Goal: Information Seeking & Learning: Learn about a topic

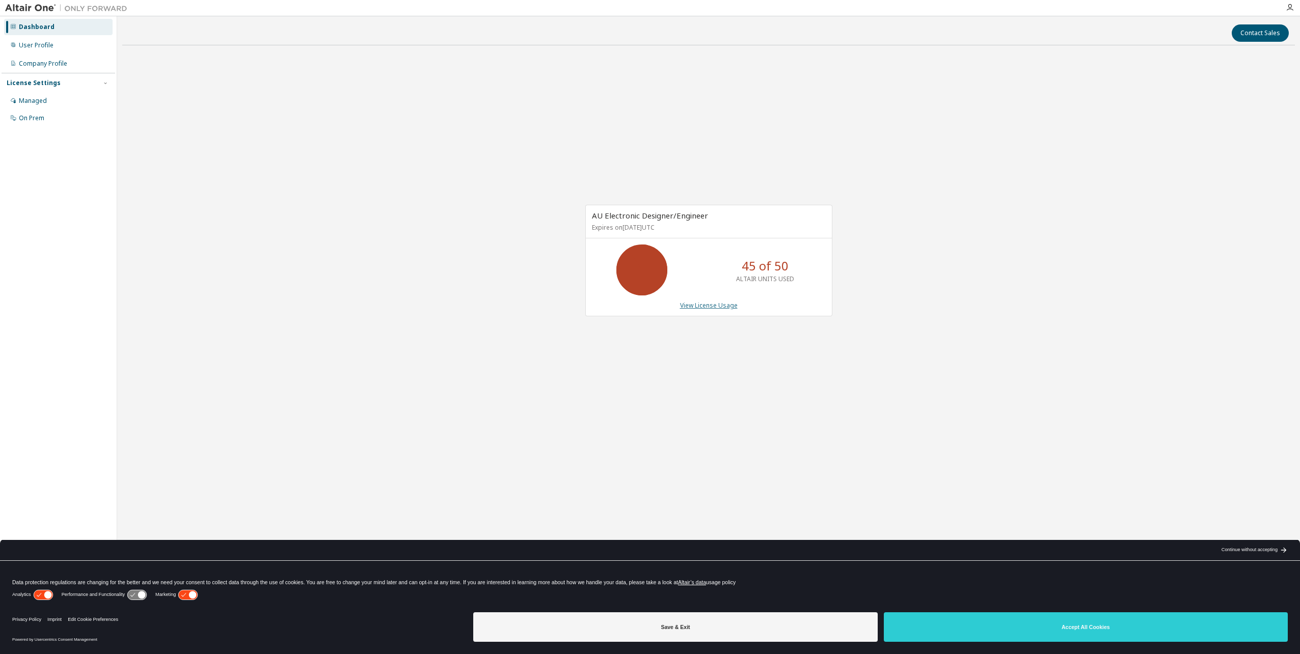
click at [703, 306] on link "View License Usage" at bounding box center [709, 305] width 58 height 9
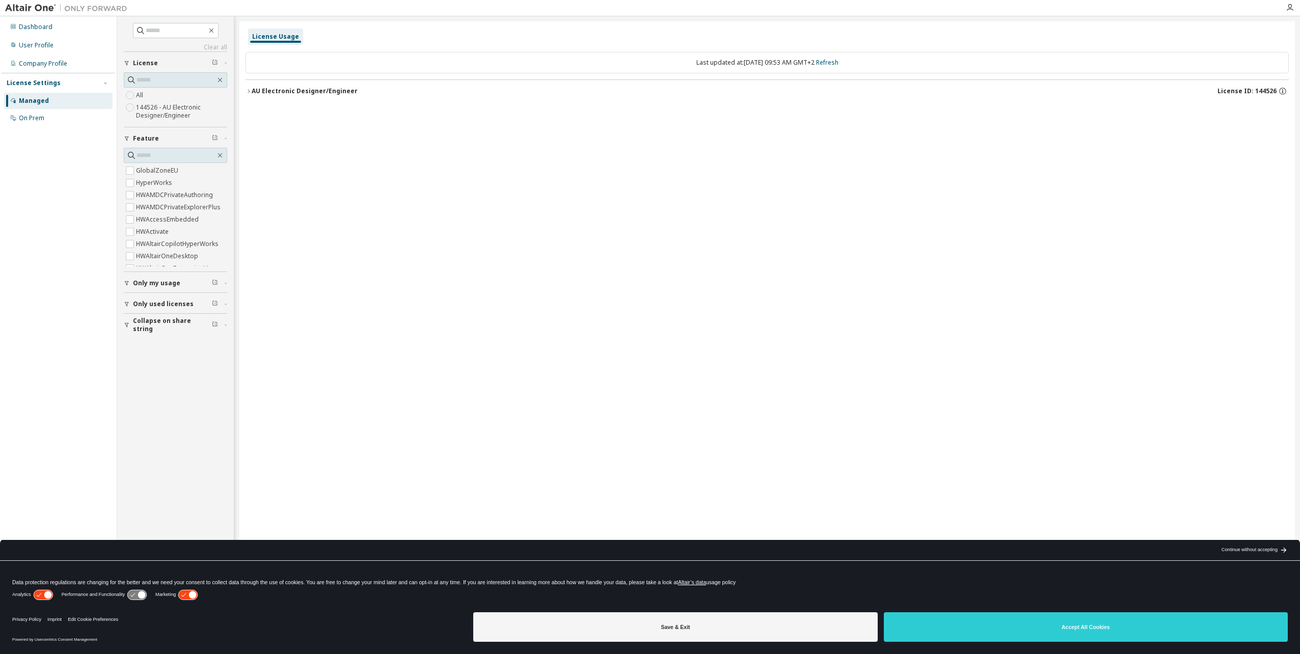
click at [249, 89] on icon "button" at bounding box center [248, 91] width 6 height 6
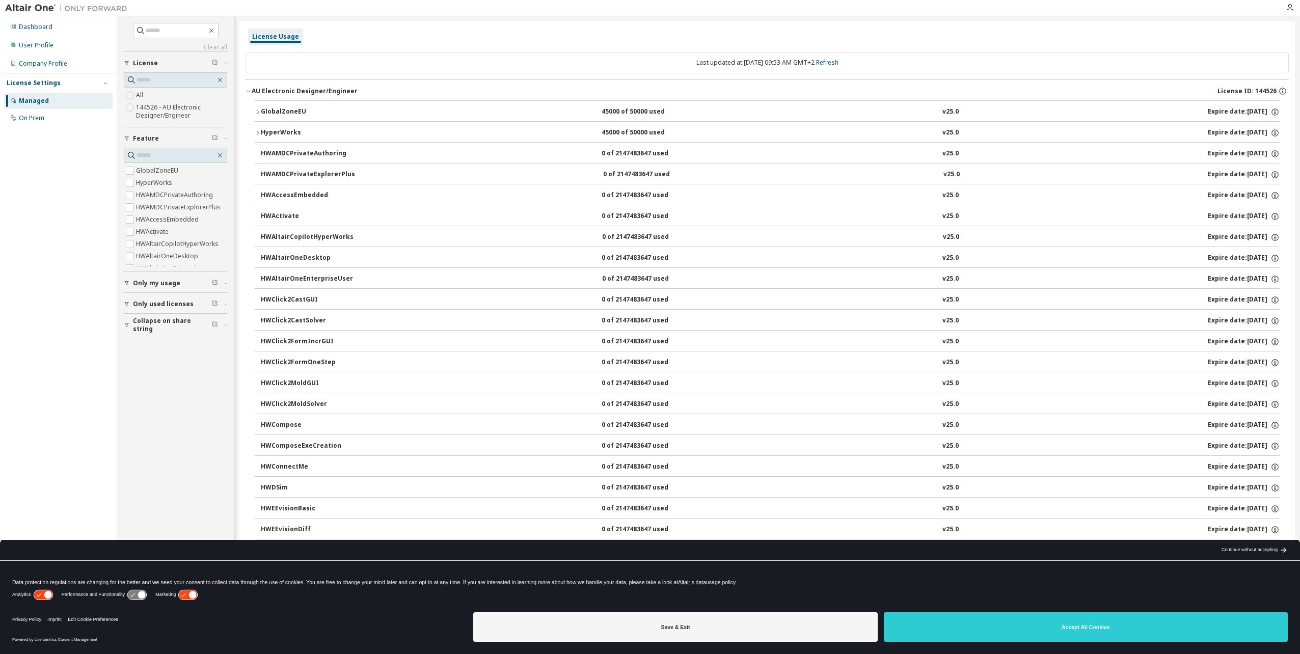
click at [249, 89] on icon "button" at bounding box center [248, 91] width 6 height 6
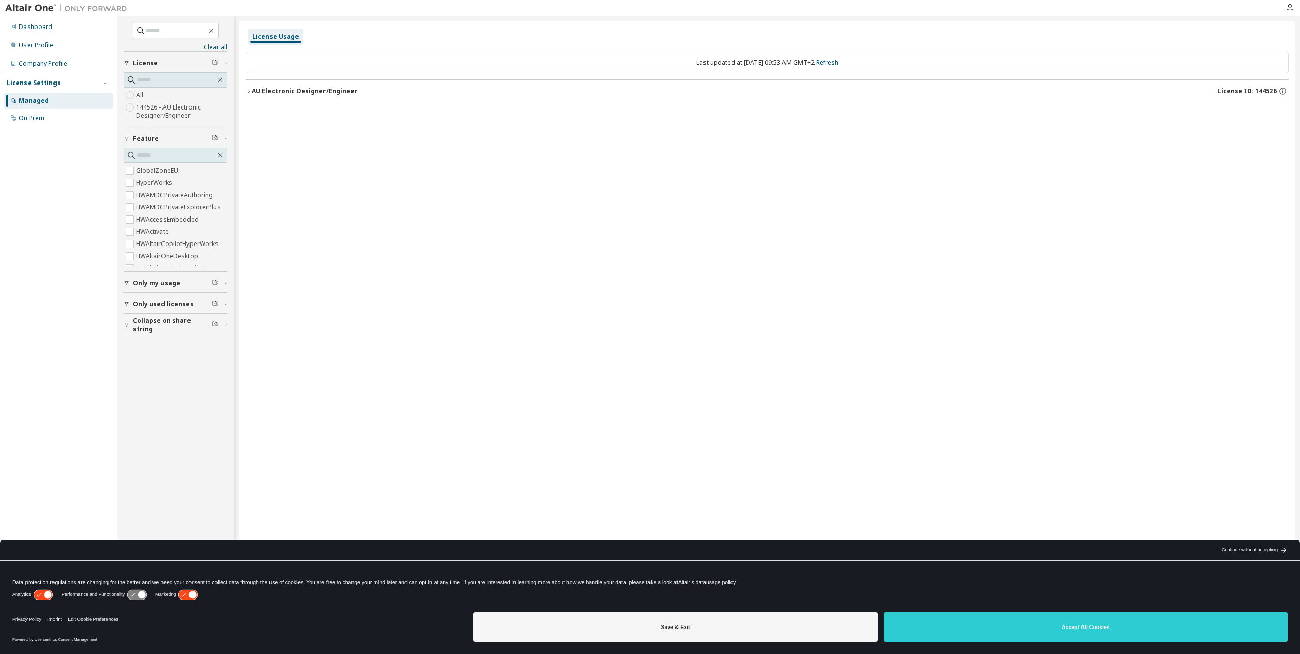
click at [250, 92] on icon "button" at bounding box center [248, 91] width 6 height 6
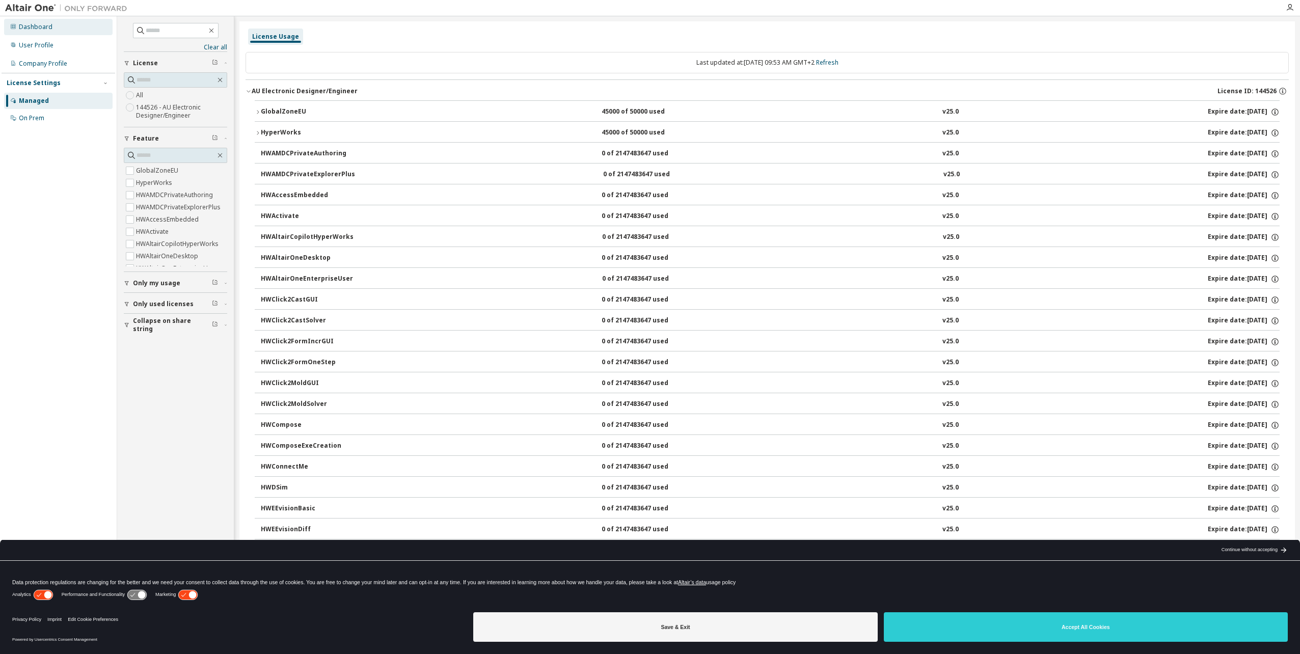
click at [42, 26] on div "Dashboard" at bounding box center [36, 27] width 34 height 8
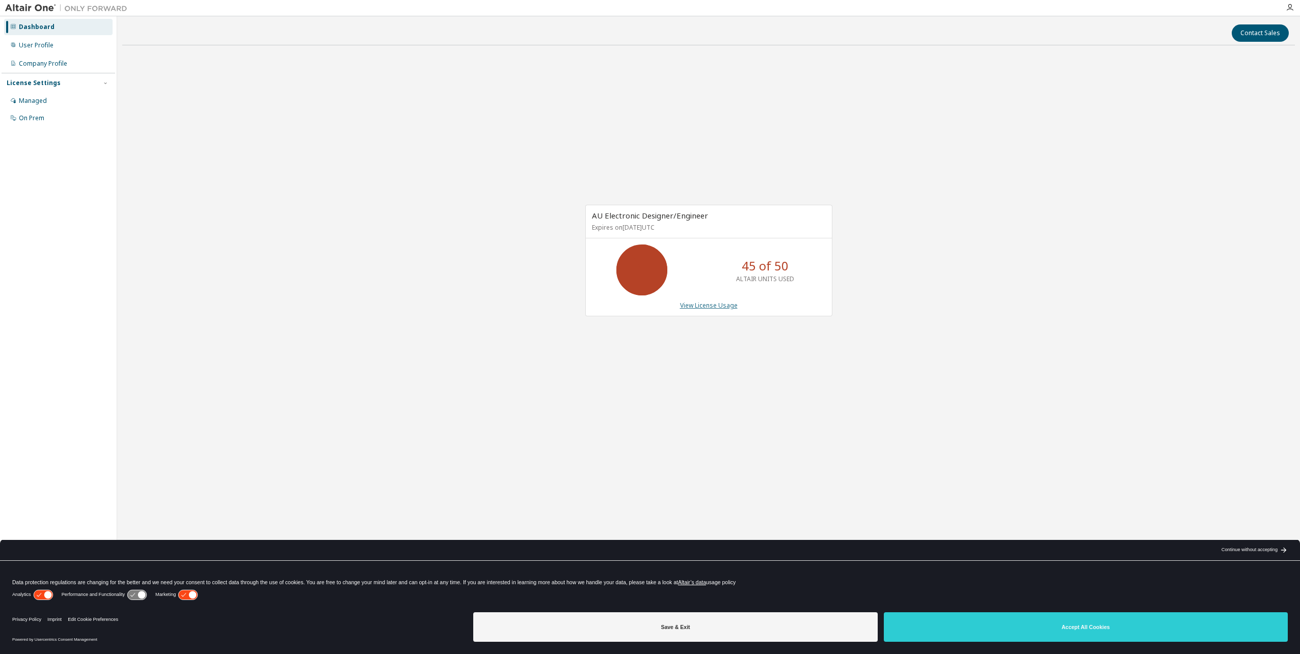
click at [721, 304] on link "View License Usage" at bounding box center [709, 305] width 58 height 9
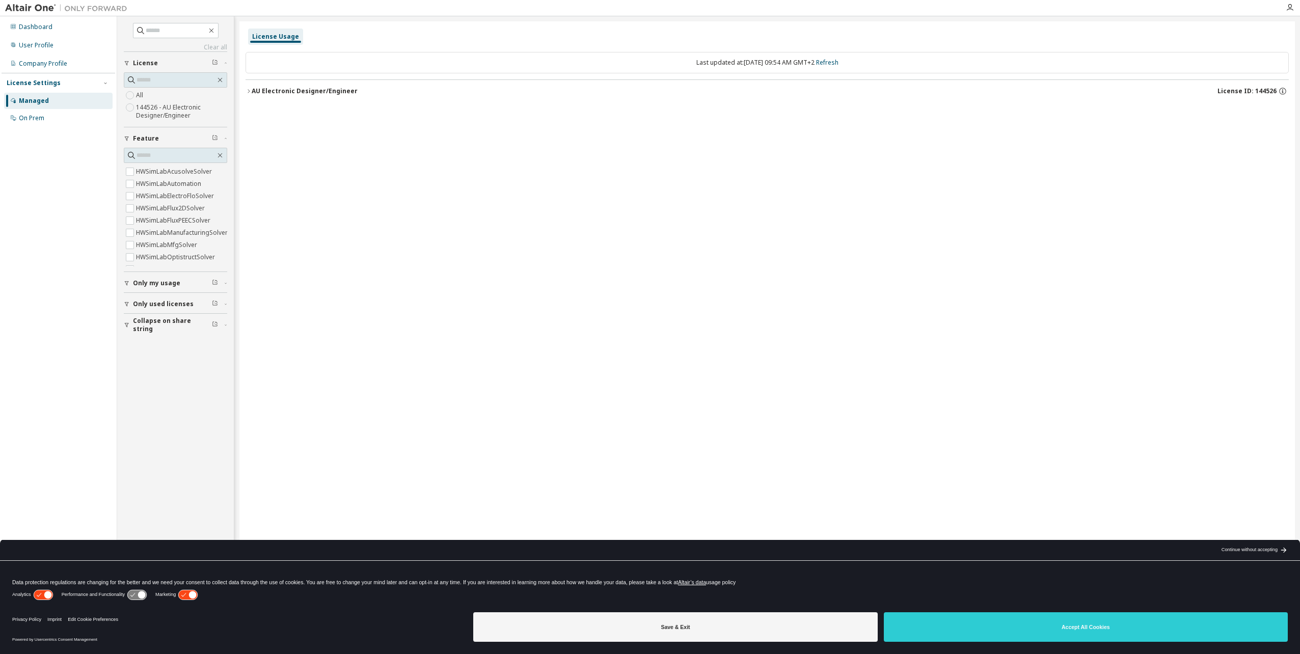
scroll to position [1615, 0]
click at [164, 304] on span "Only used licenses" at bounding box center [163, 304] width 61 height 8
click at [248, 89] on icon "button" at bounding box center [248, 91] width 6 height 6
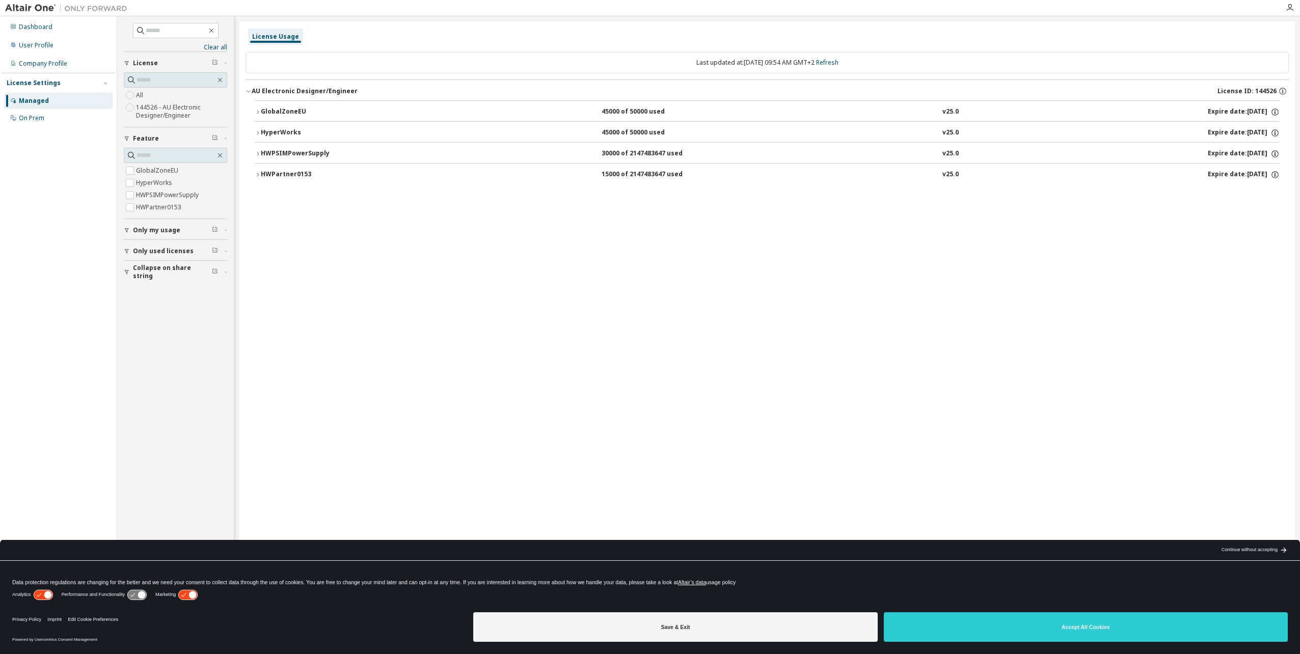
click at [256, 110] on icon "button" at bounding box center [258, 112] width 6 height 6
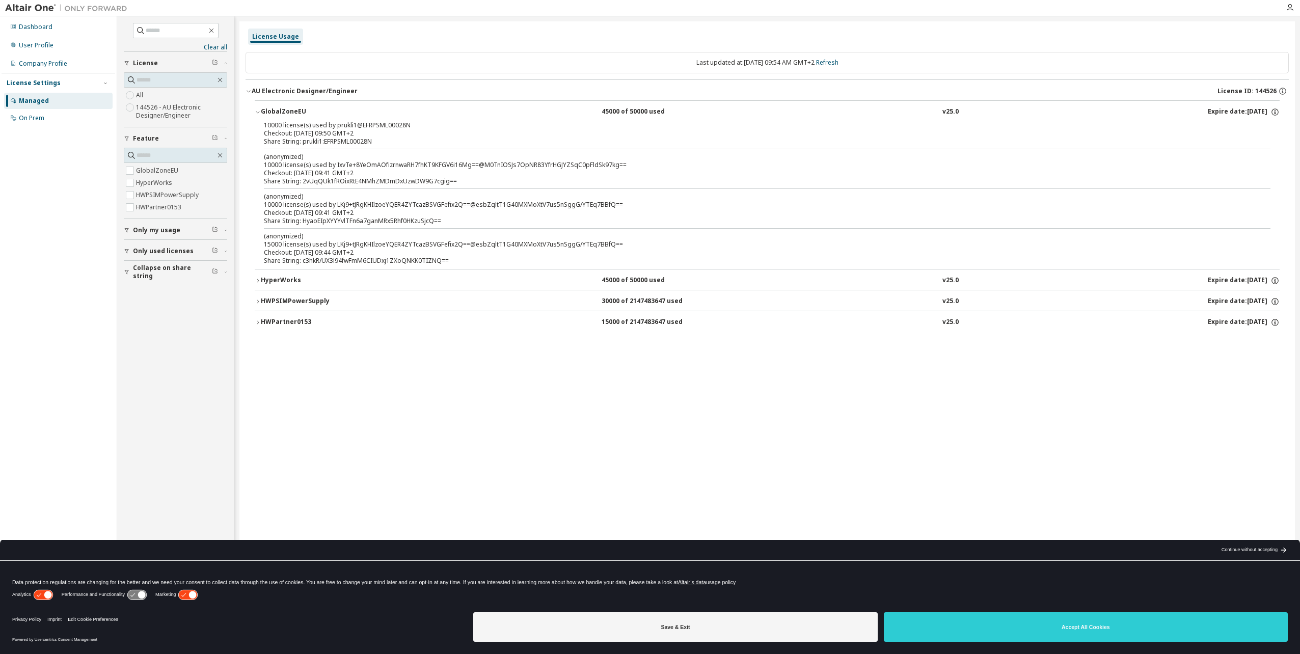
click at [258, 281] on icon "button" at bounding box center [258, 281] width 6 height 6
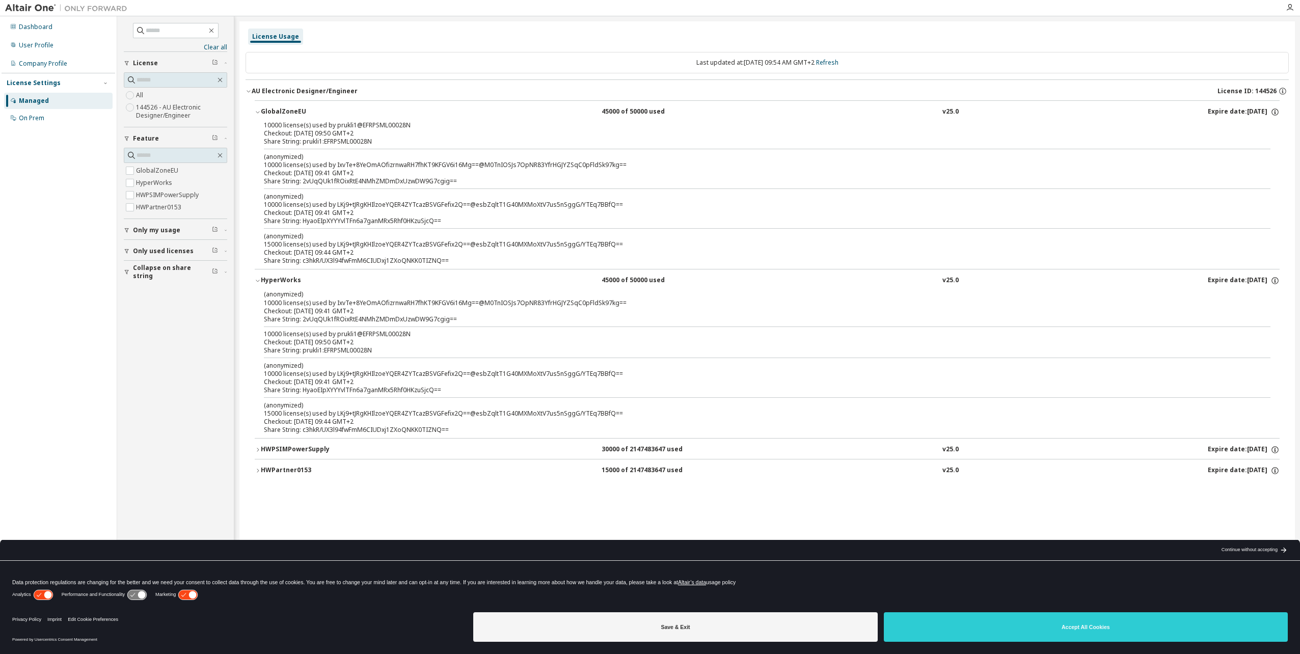
click at [258, 280] on icon "button" at bounding box center [258, 281] width 6 height 6
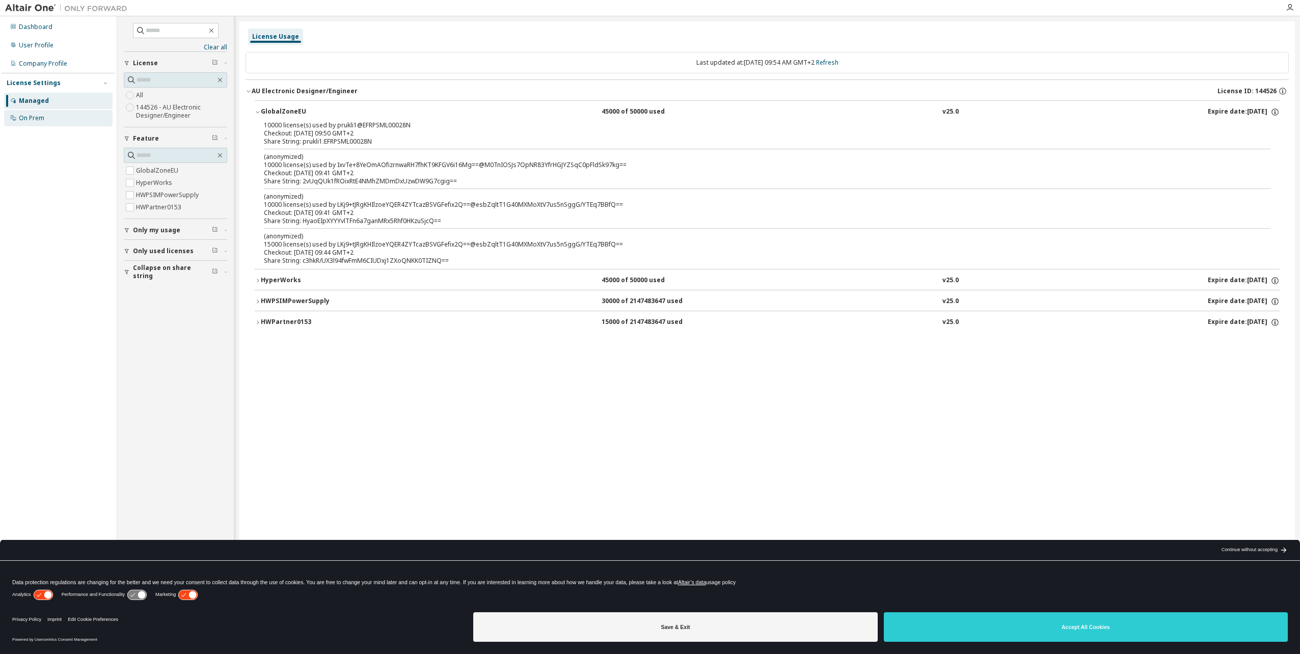
click at [41, 122] on div "On Prem" at bounding box center [31, 118] width 25 height 8
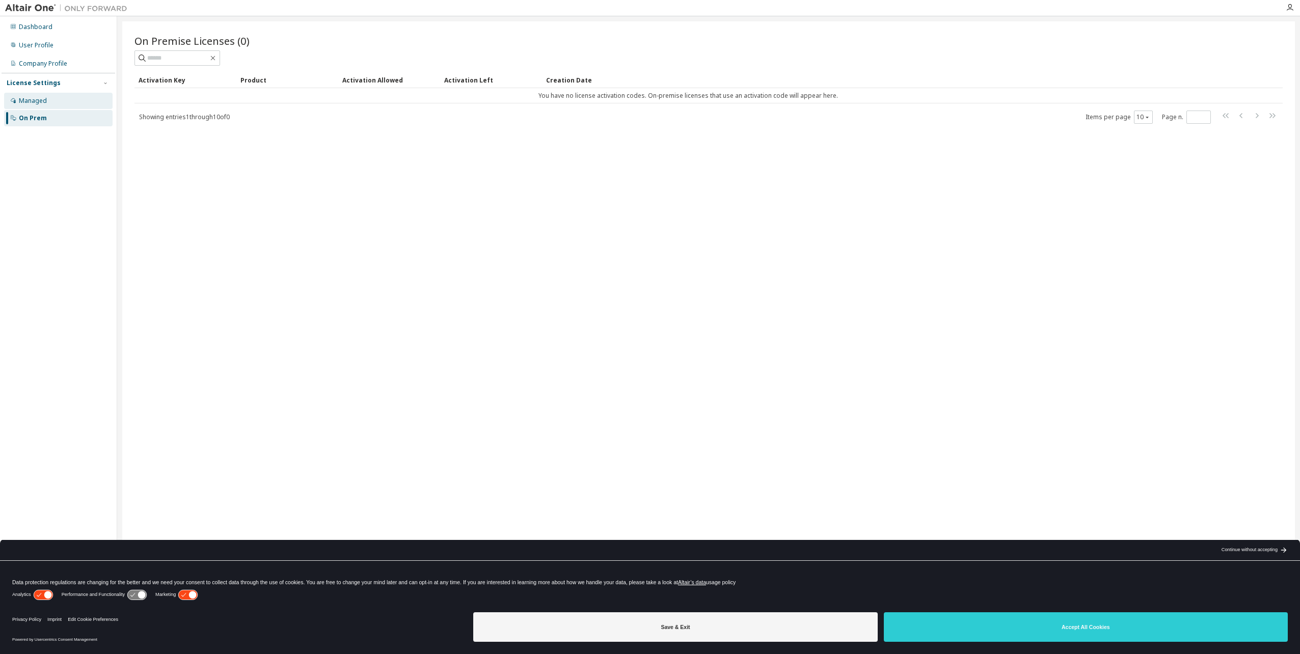
click at [45, 102] on div "Managed" at bounding box center [33, 101] width 28 height 8
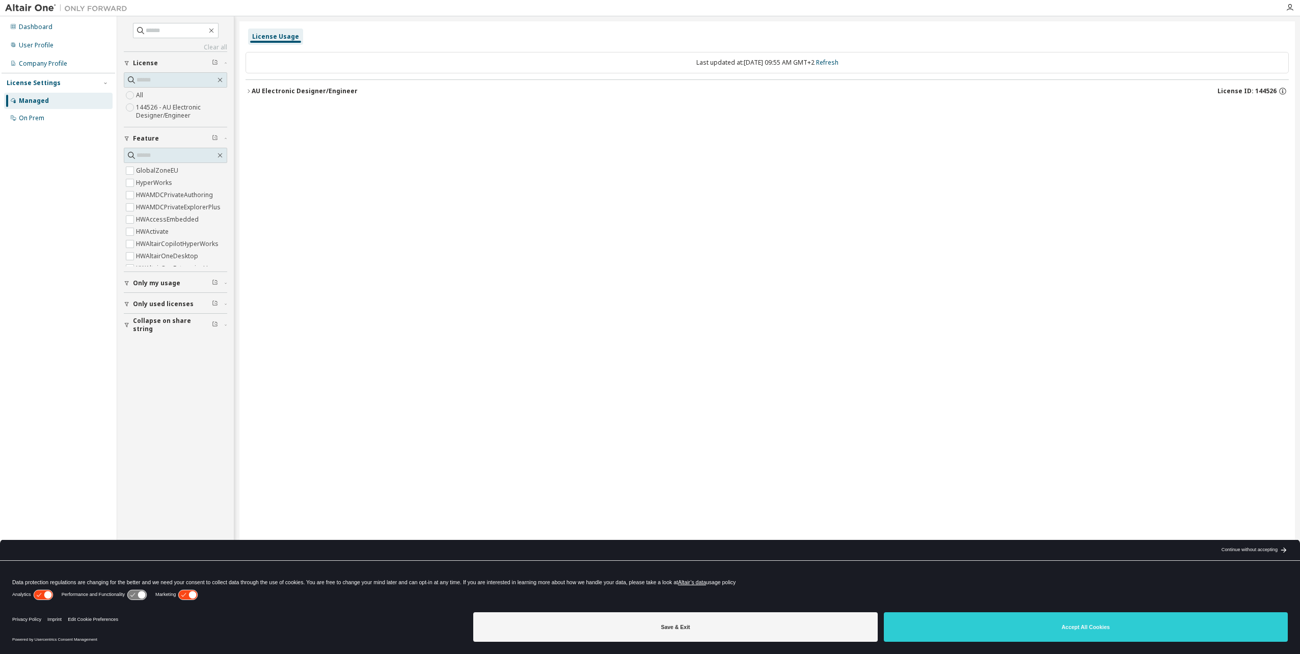
click at [159, 113] on label "144526 - AU Electronic Designer/Engineer" at bounding box center [181, 111] width 91 height 20
click at [155, 303] on span "Only used licenses" at bounding box center [163, 304] width 61 height 8
click at [151, 281] on span "Only my usage" at bounding box center [156, 283] width 47 height 8
click at [144, 249] on span "Only used licenses" at bounding box center [163, 251] width 61 height 8
click at [253, 90] on div "AU Electronic Designer/Engineer" at bounding box center [305, 91] width 106 height 8
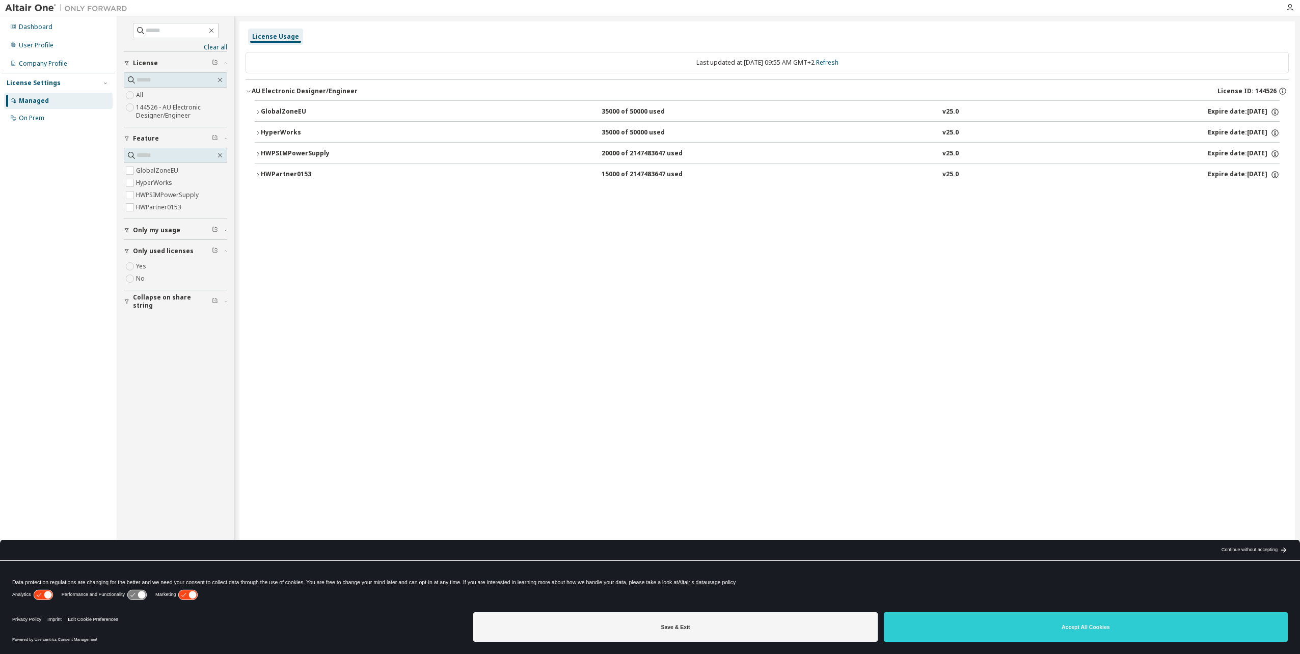
click at [259, 113] on icon "button" at bounding box center [258, 112] width 6 height 6
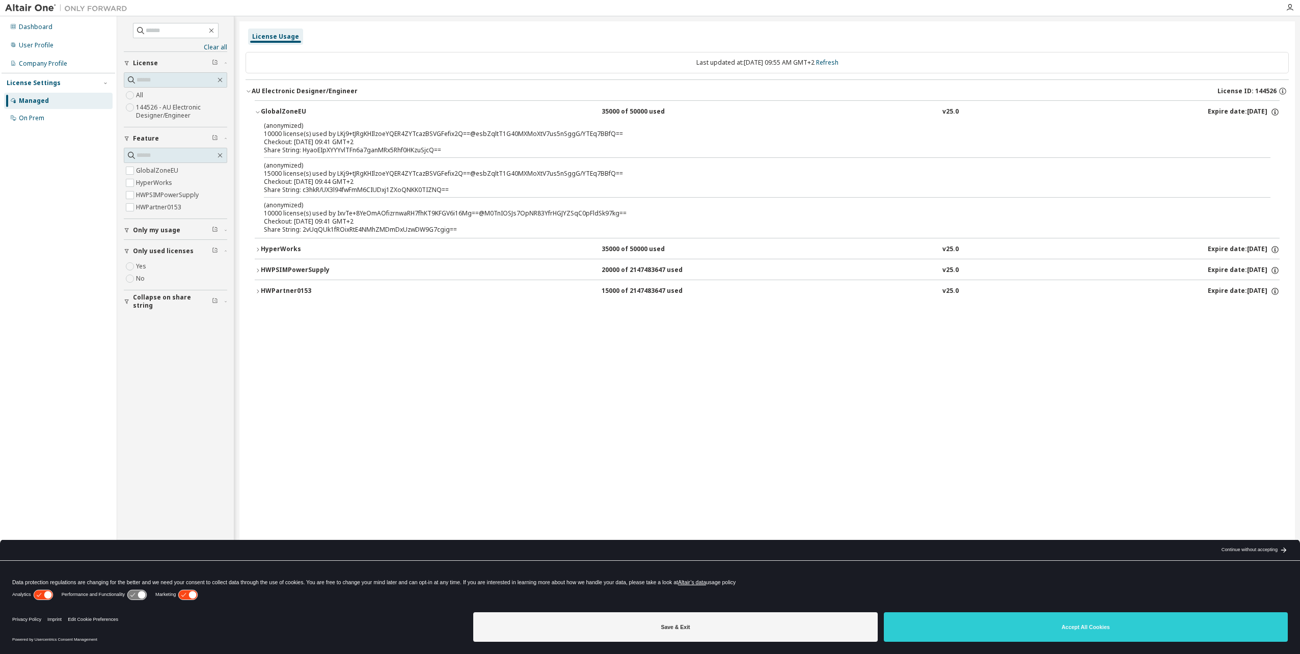
click at [32, 100] on div "Managed" at bounding box center [34, 101] width 30 height 8
click at [41, 30] on div "Dashboard" at bounding box center [36, 27] width 34 height 8
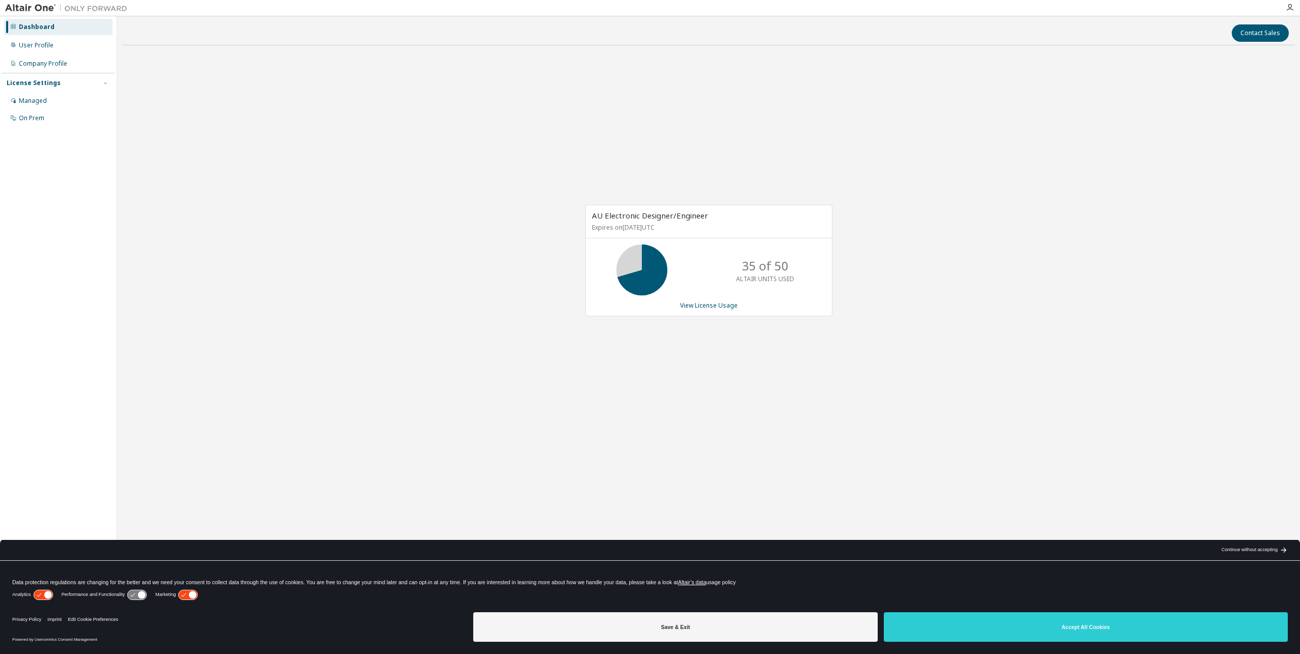
click at [745, 268] on p "35 of 50" at bounding box center [765, 265] width 47 height 17
click at [712, 304] on link "View License Usage" at bounding box center [709, 305] width 58 height 9
